Goal: Transaction & Acquisition: Purchase product/service

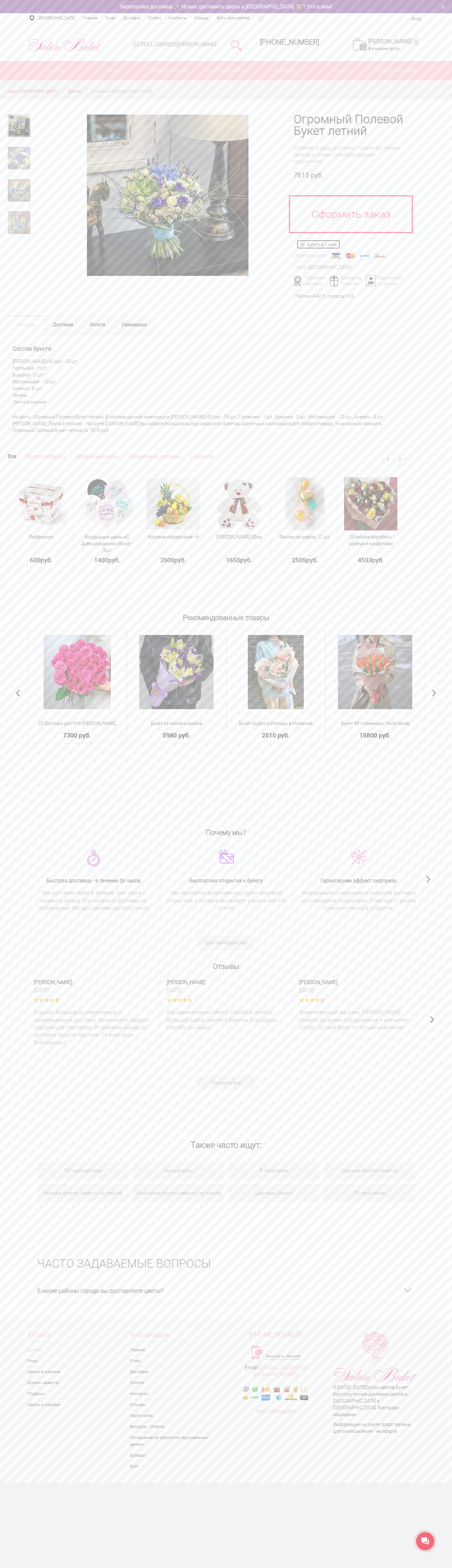
click at [303, 244] on img at bounding box center [303, 244] width 7 height 5
click at [397, 41] on link "Моя корзина 0" at bounding box center [393, 41] width 51 height 7
click at [303, 244] on img at bounding box center [303, 244] width 7 height 5
click at [367, 44] on link at bounding box center [359, 44] width 14 height 13
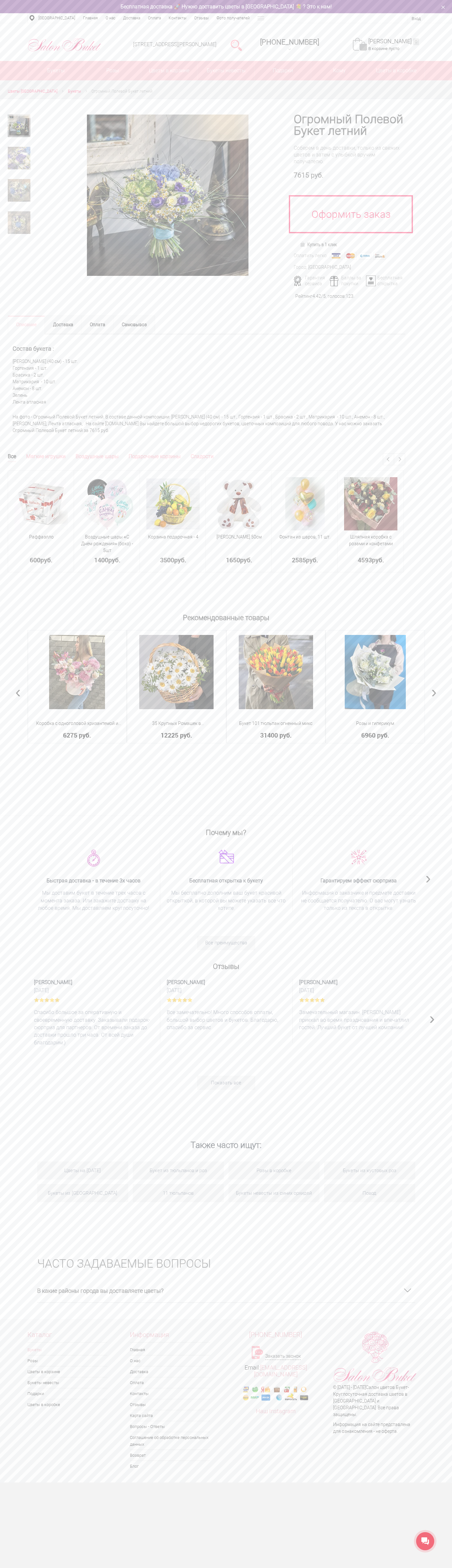
click at [158, 24] on div "Нижний Новгород, ул. Ванеева, д. 19 8 (831) 414-00-85 +7-952-77-000-55 Заказать…" at bounding box center [226, 42] width 452 height 38
click at [431, 1286] on section "ЧАСТО ЗАДАВАЕМЫЕ ВОПРОСЫ В какие районы города вы доставляете цветы? Автозаводс…" at bounding box center [226, 1276] width 452 height 83
click at [449, 1483] on html "Салон Букет НН WhatsApp Салон цветов "Букет" Доставка цветов Нижний Новгород | …" at bounding box center [226, 741] width 452 height 1483
click at [6, 751] on div "Рекомендованные товары 15 Нежных роз Кенийская Роза - 15 шт Зелень Дизайнерская…" at bounding box center [226, 713] width 452 height 205
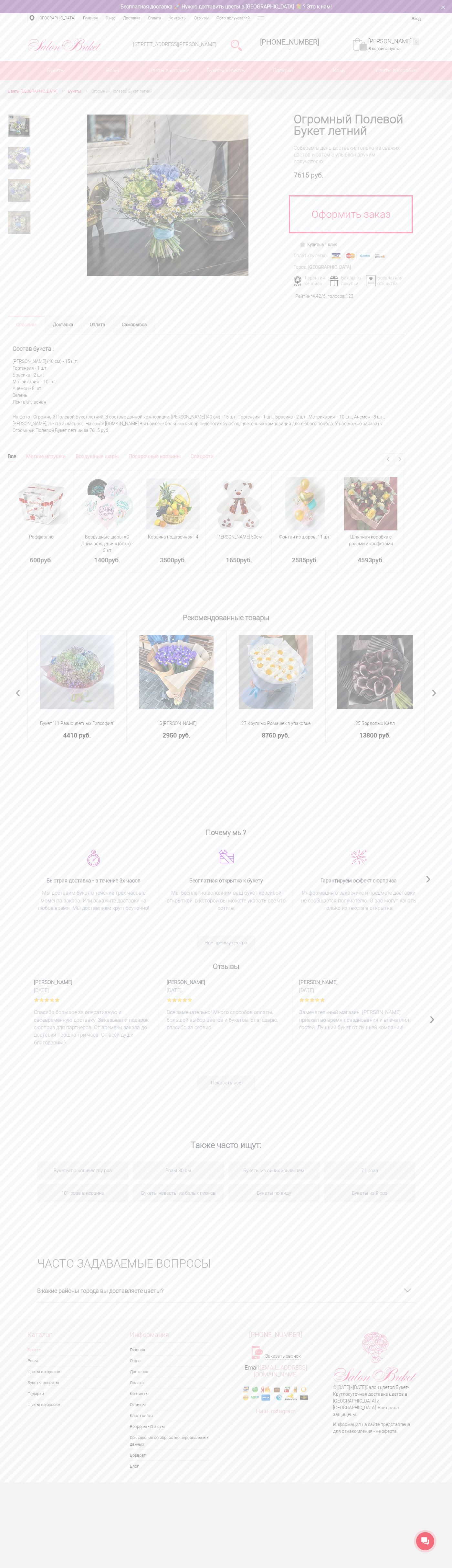
click at [397, 41] on link "Моя корзина 0" at bounding box center [393, 41] width 51 height 7
click at [303, 244] on img at bounding box center [303, 244] width 7 height 5
